Goal: Find specific page/section: Find specific page/section

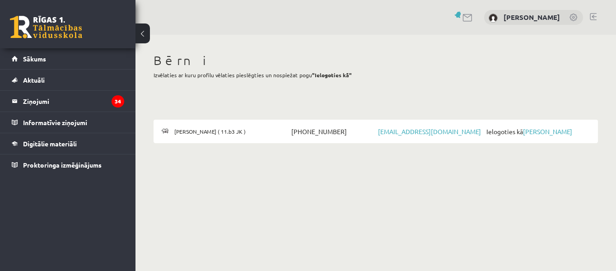
click at [355, 249] on body "0 Dāvanas 0 mP 0 xp Marita Liepa Sākums Aktuāli Kā mācīties eSKOLĀ Kontakti Nor…" at bounding box center [308, 135] width 616 height 271
click at [546, 134] on link "[PERSON_NAME]" at bounding box center [547, 131] width 49 height 8
click at [36, 63] on link "Sākums" at bounding box center [68, 58] width 112 height 21
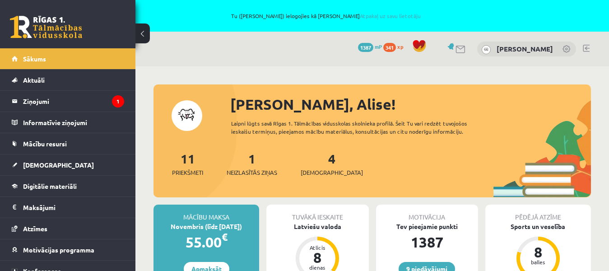
click at [588, 46] on link at bounding box center [586, 48] width 7 height 7
